Goal: Task Accomplishment & Management: Manage account settings

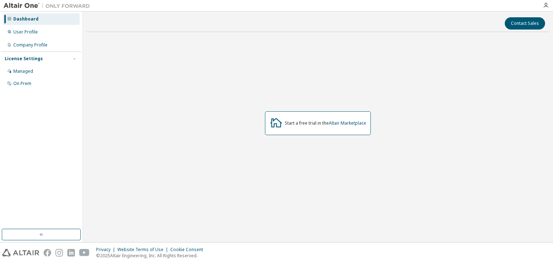
click at [41, 58] on div "License Settings" at bounding box center [41, 58] width 73 height 6
click at [41, 61] on div "License Settings" at bounding box center [41, 58] width 73 height 6
click at [27, 74] on div "Managed" at bounding box center [23, 71] width 20 height 6
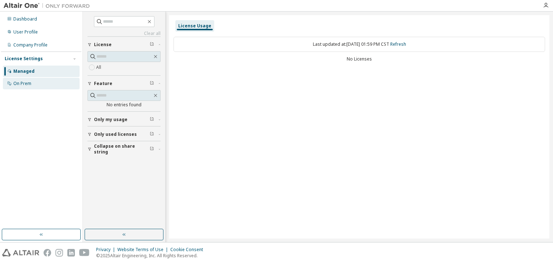
click at [20, 85] on div "On Prem" at bounding box center [22, 84] width 18 height 6
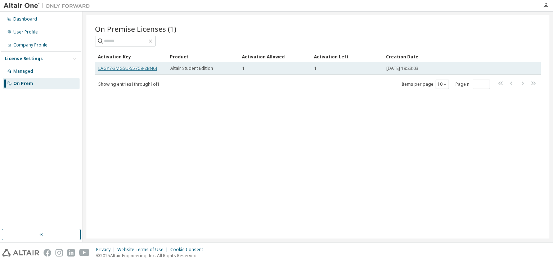
click at [144, 66] on link "LAGY7-3MG5U-557C9-2BN6I" at bounding box center [127, 68] width 59 height 6
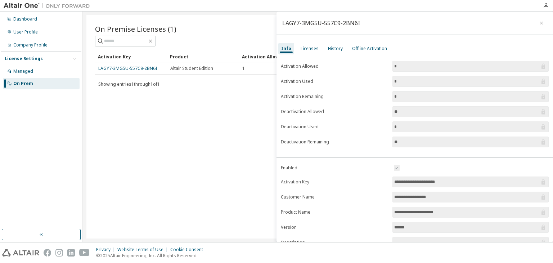
scroll to position [67, 0]
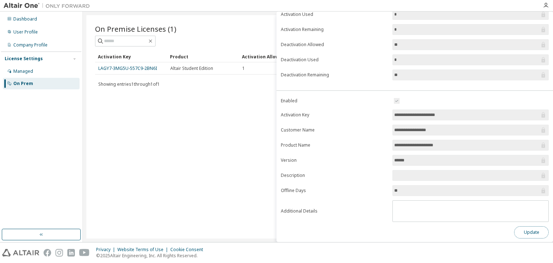
click at [521, 226] on button "Update" at bounding box center [531, 232] width 35 height 12
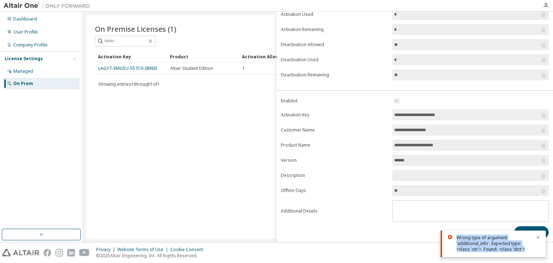
drag, startPoint x: 457, startPoint y: 237, endPoint x: 525, endPoint y: 250, distance: 69.1
click at [525, 250] on div "Wrong type of argument 'additional_info'. Expected type: <class 'str'>. Found: …" at bounding box center [494, 243] width 75 height 17
click at [538, 238] on icon "button" at bounding box center [538, 237] width 4 height 4
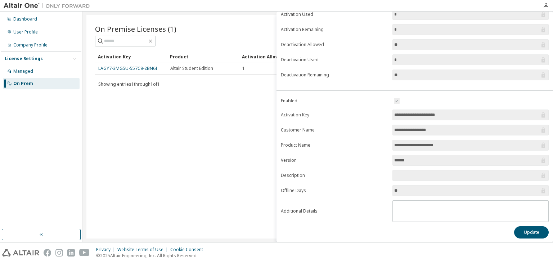
scroll to position [0, 0]
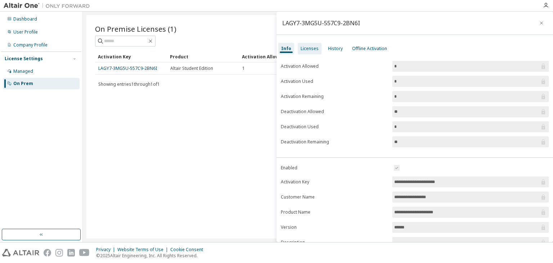
click at [311, 50] on div "Licenses" at bounding box center [310, 49] width 18 height 6
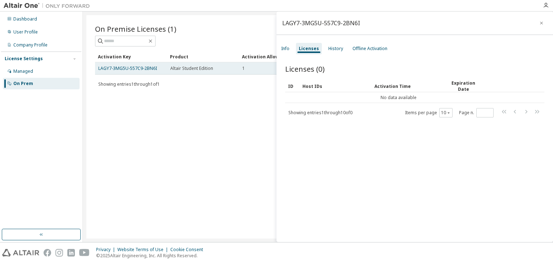
click at [197, 68] on span "Altair Student Edition" at bounding box center [191, 69] width 43 height 6
click at [539, 22] on icon "button" at bounding box center [541, 23] width 5 height 6
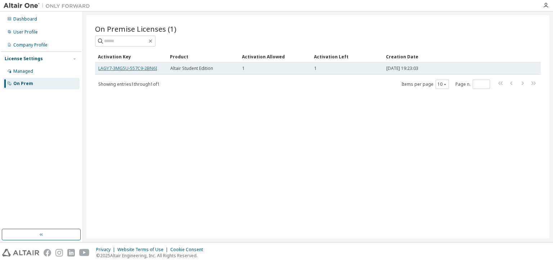
click at [124, 69] on link "LAGY7-3MG5U-557C9-2BN6I" at bounding box center [127, 68] width 59 height 6
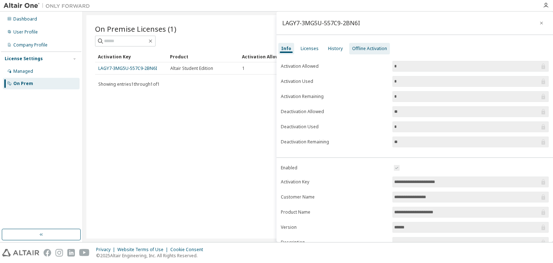
click at [366, 51] on div "Offline Activation" at bounding box center [369, 49] width 35 height 6
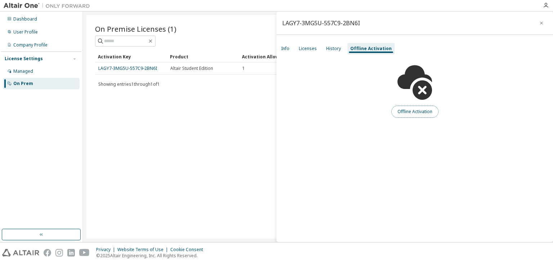
click at [410, 113] on button "Offline Activation" at bounding box center [414, 112] width 47 height 12
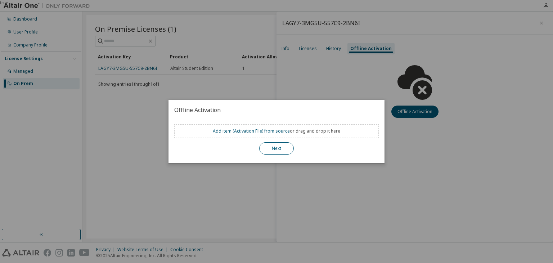
click at [275, 146] on button "Next" at bounding box center [276, 148] width 35 height 12
click at [252, 72] on div "true" at bounding box center [276, 131] width 553 height 263
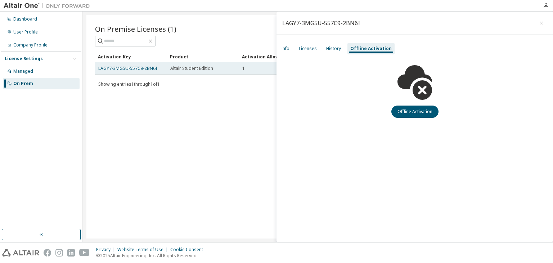
click at [203, 66] on span "Altair Student Edition" at bounding box center [191, 69] width 43 height 6
click at [240, 133] on div "On Premise Licenses (1) Clear Load Save Save As Field Operator Value Select fil…" at bounding box center [317, 126] width 463 height 223
click at [544, 22] on button "button" at bounding box center [542, 23] width 12 height 12
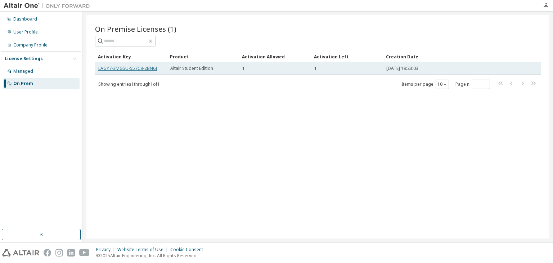
click at [100, 68] on link "LAGY7-3MG5U-557C9-2BN6I" at bounding box center [127, 68] width 59 height 6
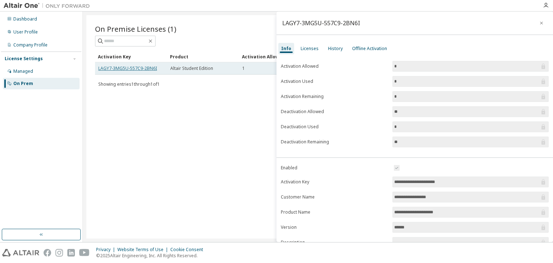
click at [100, 68] on link "LAGY7-3MG5U-557C9-2BN6I" at bounding box center [127, 68] width 59 height 6
click at [281, 23] on div "LAGY7-3MG5U-557C9-2BN6I" at bounding box center [415, 23] width 277 height 23
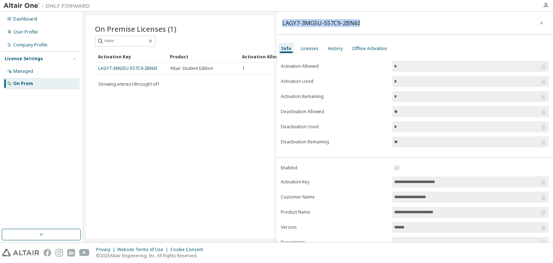
drag, startPoint x: 281, startPoint y: 23, endPoint x: 357, endPoint y: 17, distance: 75.5
click at [357, 17] on div "LAGY7-3MG5U-557C9-2BN6I" at bounding box center [415, 23] width 277 height 23
copy div "LAGY7-3MG5U-557C9-2BN6I"
click at [124, 124] on div "On Premise Licenses (1) Clear Load Save Save As Field Operator Value Select fil…" at bounding box center [317, 126] width 463 height 223
click at [135, 127] on div "On Premise Licenses (1) Clear Load Save Save As Field Operator Value Select fil…" at bounding box center [317, 126] width 463 height 223
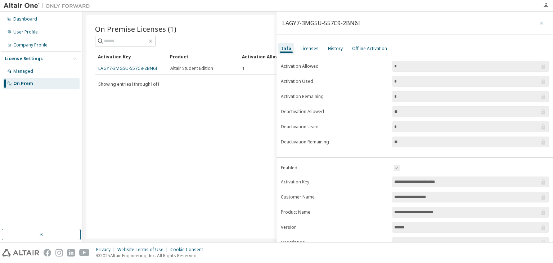
click at [539, 25] on icon "button" at bounding box center [541, 23] width 5 height 6
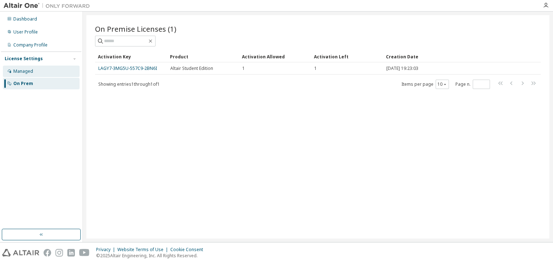
click at [57, 72] on div "Managed" at bounding box center [41, 72] width 77 height 12
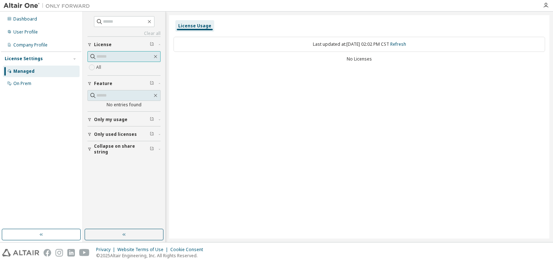
click at [119, 54] on input "text" at bounding box center [125, 56] width 56 height 7
click at [96, 68] on div "All" at bounding box center [124, 67] width 73 height 9
click at [117, 121] on span "Only my usage" at bounding box center [110, 120] width 33 height 6
click at [111, 158] on button "Only used licenses" at bounding box center [124, 155] width 73 height 16
click at [403, 44] on link "Refresh" at bounding box center [398, 44] width 16 height 6
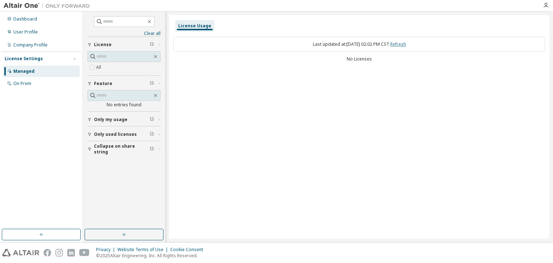
click at [403, 44] on link "Refresh" at bounding box center [398, 44] width 16 height 6
click at [152, 33] on link "Clear all" at bounding box center [124, 34] width 73 height 6
drag, startPoint x: 33, startPoint y: 41, endPoint x: 17, endPoint y: 50, distance: 18.7
click at [17, 50] on div "Company Profile" at bounding box center [41, 45] width 77 height 12
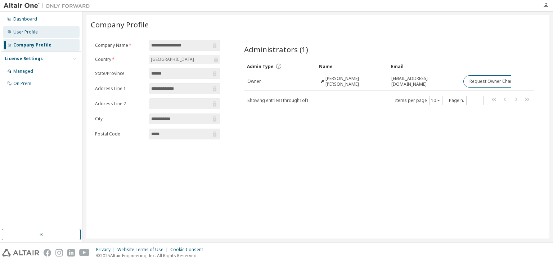
click at [35, 35] on div "User Profile" at bounding box center [25, 32] width 24 height 6
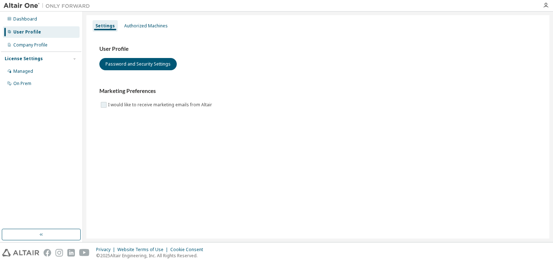
click at [111, 106] on label "I would like to receive marketing emails from Altair" at bounding box center [161, 104] width 106 height 9
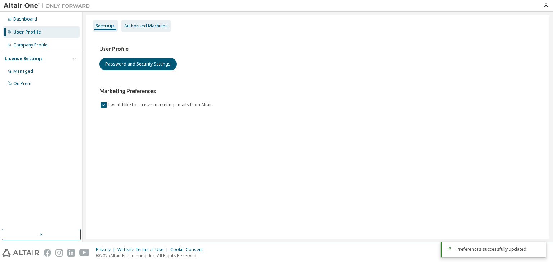
click at [148, 23] on div "Authorized Machines" at bounding box center [146, 26] width 44 height 6
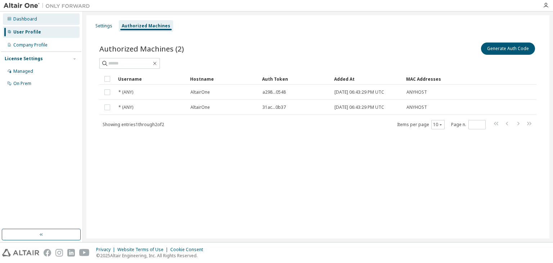
click at [24, 17] on div "Dashboard" at bounding box center [25, 19] width 24 height 6
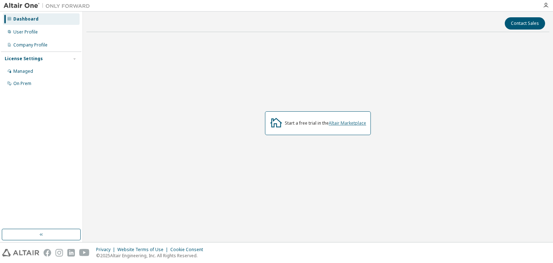
click at [343, 124] on link "Altair Marketplace" at bounding box center [347, 123] width 37 height 6
